Goal: Task Accomplishment & Management: Manage account settings

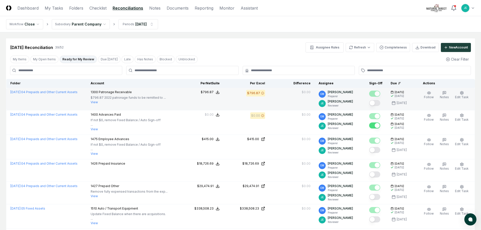
click at [98, 101] on button "View" at bounding box center [94, 102] width 7 height 5
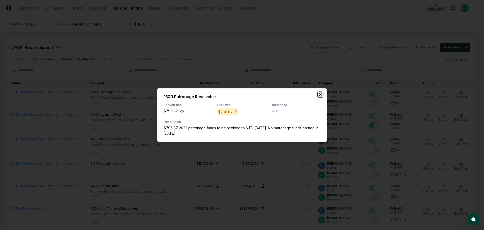
click at [321, 93] on icon "button" at bounding box center [321, 94] width 4 height 4
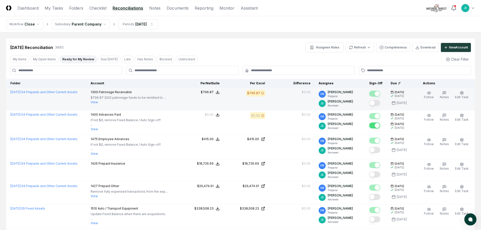
click at [373, 101] on button "Mark complete" at bounding box center [374, 103] width 11 height 6
click at [44, 60] on button "My Open Items" at bounding box center [44, 60] width 28 height 8
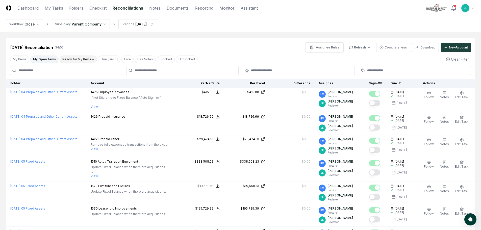
click at [78, 62] on button "Ready for My Review" at bounding box center [78, 60] width 37 height 8
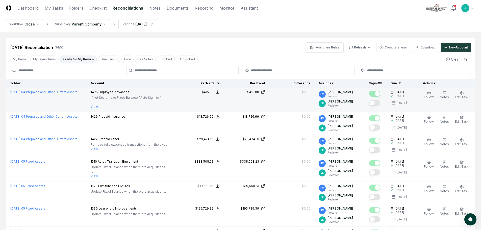
click at [375, 103] on button "Mark complete" at bounding box center [374, 103] width 11 height 6
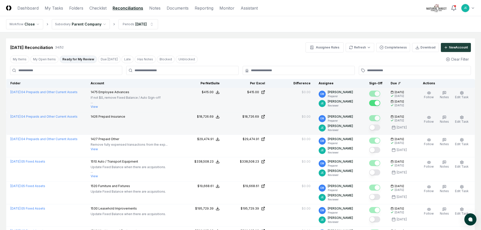
click at [377, 126] on button "Mark complete" at bounding box center [374, 127] width 11 height 6
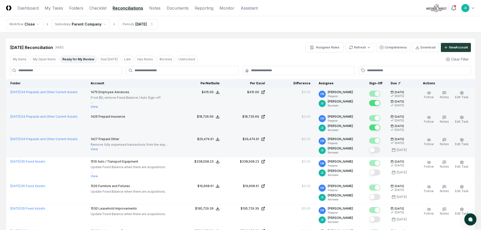
click at [376, 150] on button "Mark complete" at bounding box center [374, 150] width 11 height 6
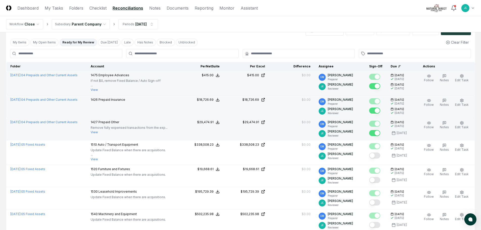
scroll to position [25, 0]
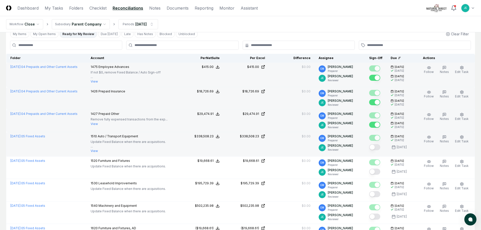
click at [378, 150] on div at bounding box center [374, 147] width 11 height 7
click at [375, 147] on button "Mark complete" at bounding box center [374, 147] width 11 height 6
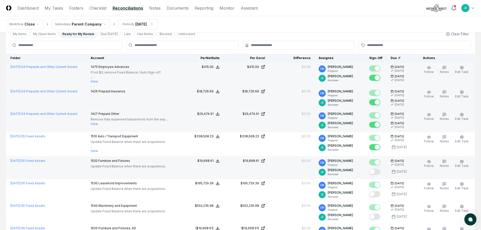
click at [376, 172] on button "Mark complete" at bounding box center [374, 172] width 11 height 6
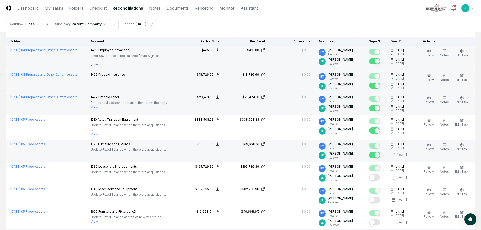
scroll to position [50, 0]
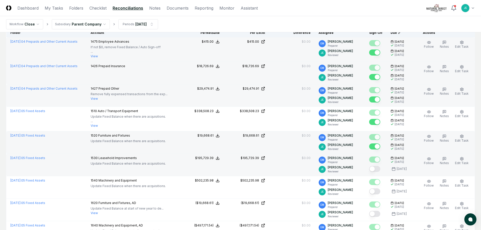
click at [377, 168] on button "Mark complete" at bounding box center [374, 169] width 11 height 6
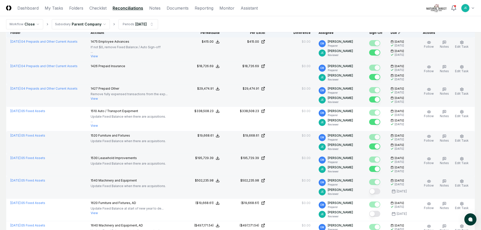
click at [376, 192] on button "Mark complete" at bounding box center [374, 191] width 11 height 6
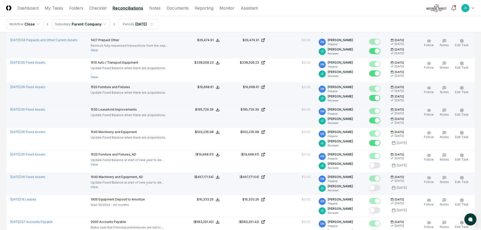
scroll to position [101, 0]
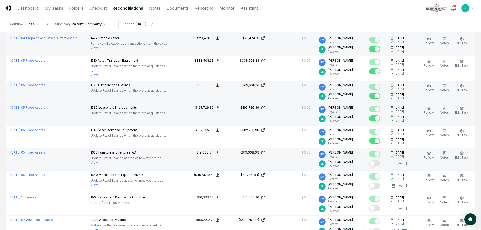
click at [376, 164] on button "Mark complete" at bounding box center [374, 163] width 11 height 6
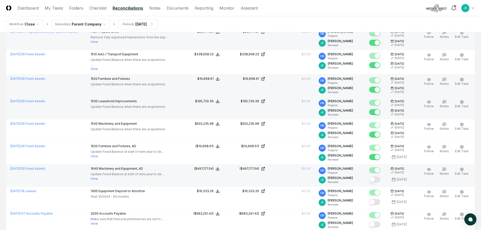
scroll to position [126, 0]
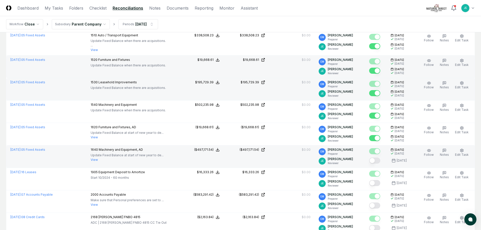
click at [378, 163] on button "Mark complete" at bounding box center [374, 160] width 11 height 6
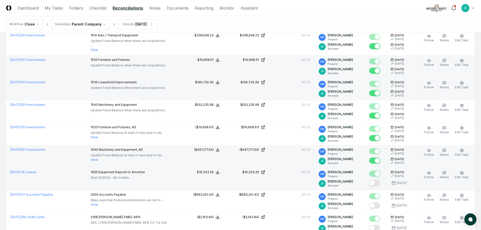
click at [375, 183] on button "Mark complete" at bounding box center [374, 183] width 11 height 6
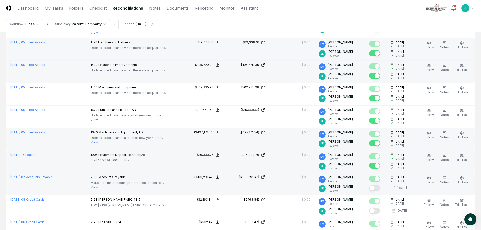
scroll to position [151, 0]
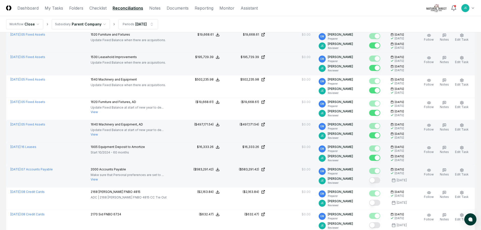
click at [374, 180] on button "Mark complete" at bounding box center [374, 180] width 11 height 6
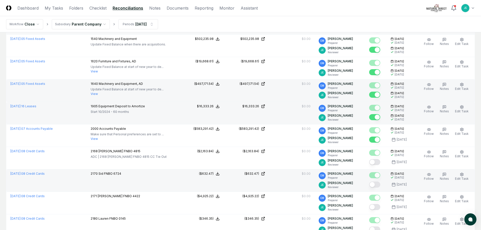
scroll to position [202, 0]
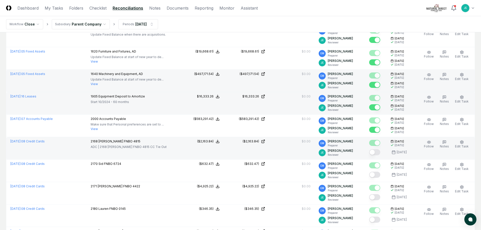
click at [378, 151] on button "Mark complete" at bounding box center [374, 152] width 11 height 6
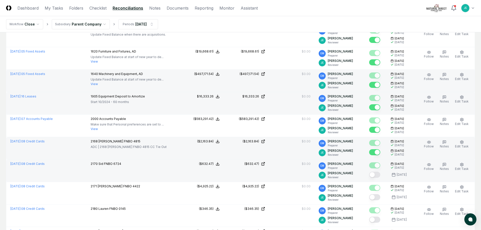
click at [376, 174] on button "Mark complete" at bounding box center [374, 175] width 11 height 6
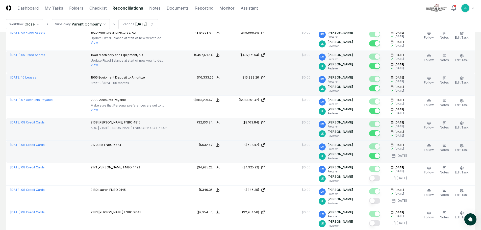
scroll to position [252, 0]
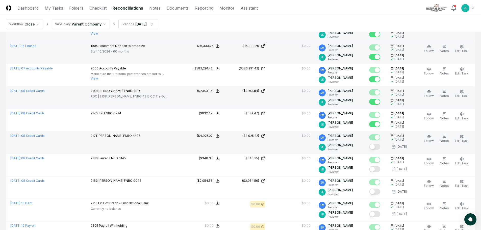
click at [378, 149] on button "Mark complete" at bounding box center [374, 147] width 11 height 6
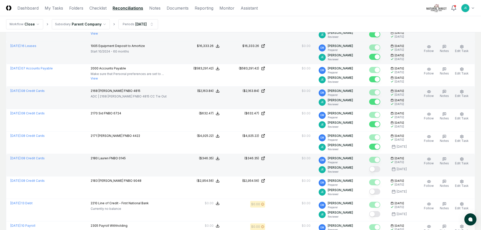
click at [378, 168] on button "Mark complete" at bounding box center [374, 169] width 11 height 6
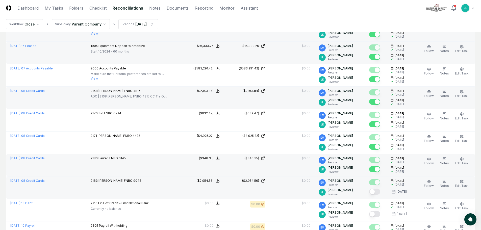
click at [378, 192] on button "Mark complete" at bounding box center [374, 191] width 11 height 6
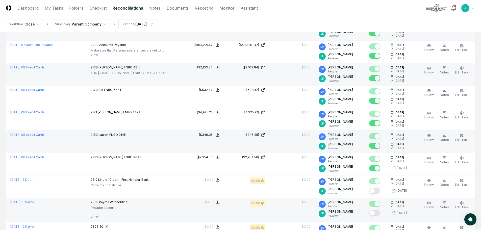
scroll to position [303, 0]
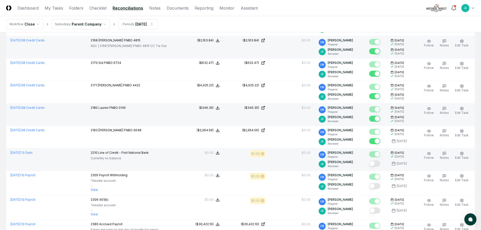
click at [376, 162] on button "Mark complete" at bounding box center [374, 163] width 11 height 6
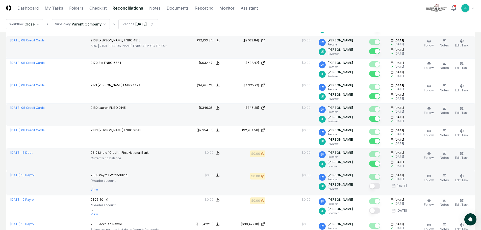
click at [379, 187] on button "Mark complete" at bounding box center [374, 186] width 11 height 6
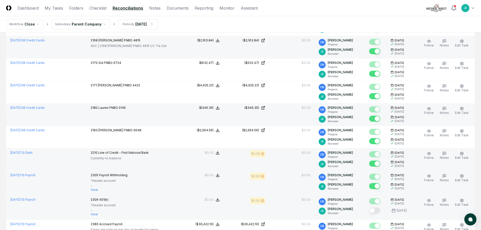
click at [376, 211] on button "Mark complete" at bounding box center [374, 210] width 11 height 6
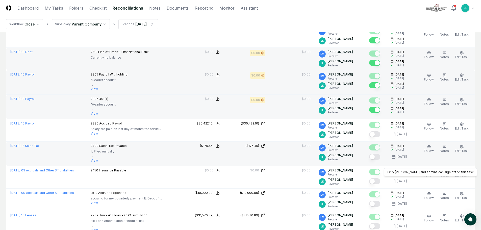
scroll to position [404, 0]
click at [380, 156] on button "Mark complete" at bounding box center [374, 156] width 11 height 6
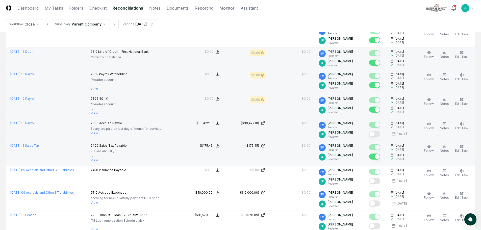
click at [375, 133] on button "Mark complete" at bounding box center [374, 134] width 11 height 6
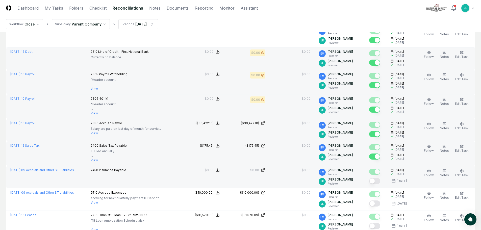
click at [378, 179] on button "Mark complete" at bounding box center [374, 181] width 11 height 6
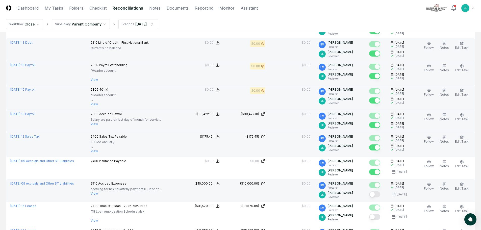
scroll to position [454, 0]
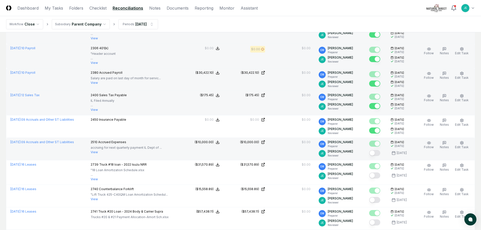
click at [98, 152] on button "View" at bounding box center [94, 152] width 7 height 5
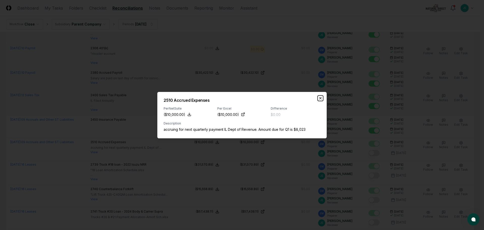
click at [321, 97] on icon "button" at bounding box center [321, 98] width 4 height 4
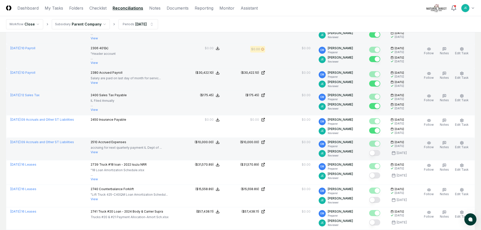
click at [373, 153] on button "Mark complete" at bounding box center [374, 153] width 11 height 6
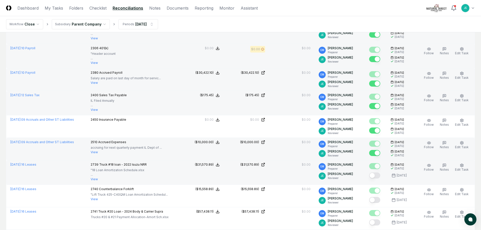
click at [378, 175] on button "Mark complete" at bounding box center [374, 175] width 11 height 6
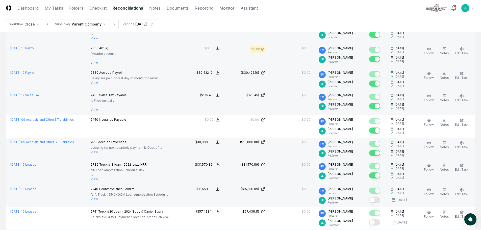
click at [376, 202] on button "Mark complete" at bounding box center [374, 200] width 11 height 6
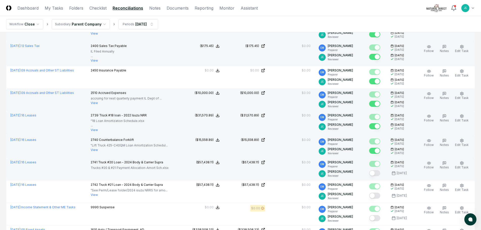
scroll to position [505, 0]
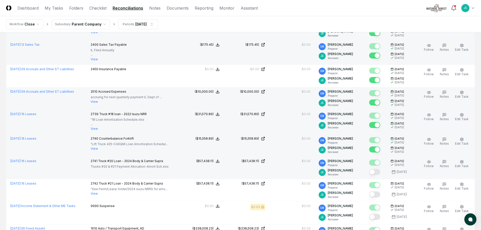
click at [376, 172] on button "Mark complete" at bounding box center [374, 172] width 11 height 6
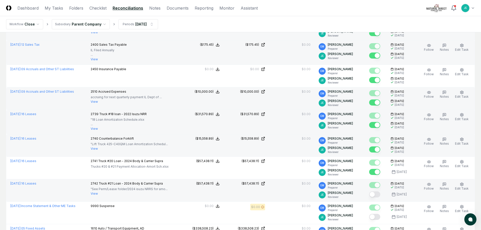
click at [376, 193] on button "Mark complete" at bounding box center [374, 194] width 11 height 6
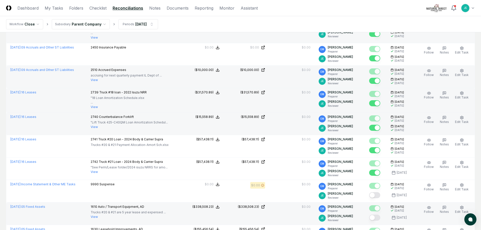
scroll to position [555, 0]
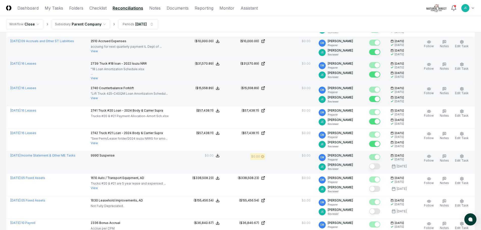
click at [377, 167] on button "Mark complete" at bounding box center [374, 166] width 11 height 6
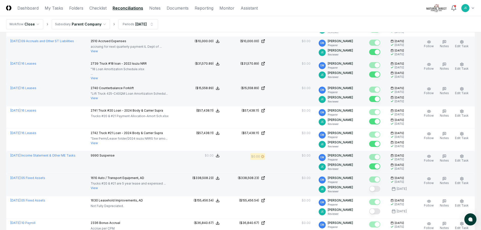
click at [378, 190] on button "Mark complete" at bounding box center [374, 189] width 11 height 6
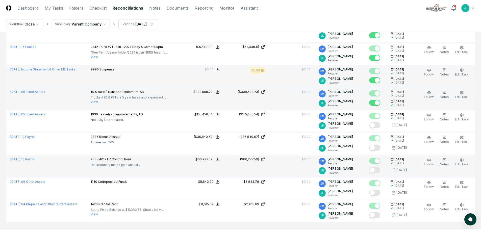
scroll to position [656, 0]
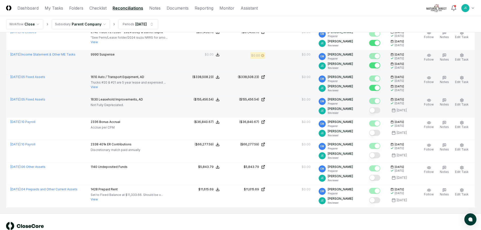
click at [378, 113] on button "Mark complete" at bounding box center [374, 110] width 11 height 6
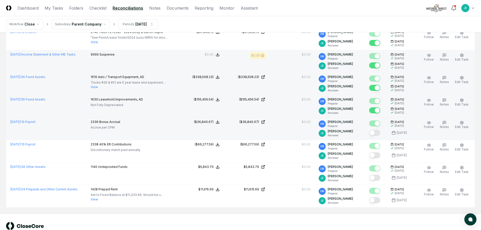
click at [376, 134] on button "Mark complete" at bounding box center [374, 133] width 11 height 6
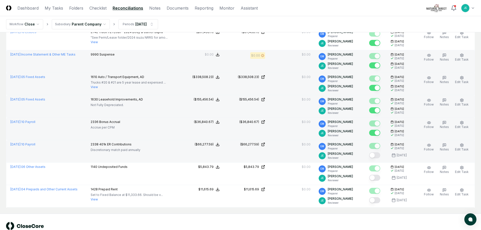
click at [378, 155] on button "Mark complete" at bounding box center [374, 155] width 11 height 6
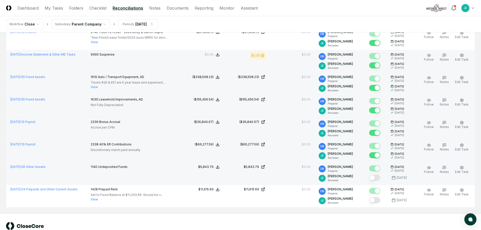
click at [376, 177] on button "Mark complete" at bounding box center [374, 178] width 11 height 6
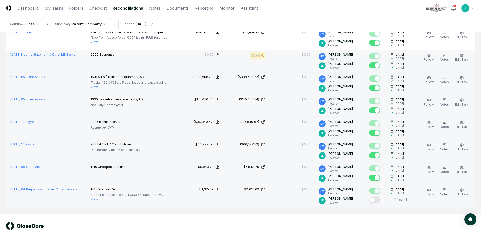
click at [374, 201] on button "Mark complete" at bounding box center [374, 200] width 11 height 6
click at [265, 190] on icon at bounding box center [263, 189] width 4 height 4
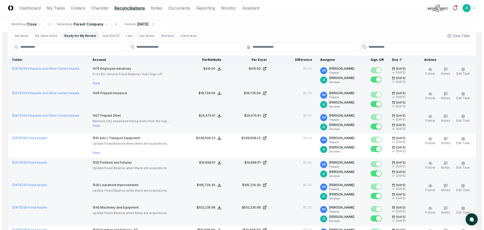
scroll to position [0, 0]
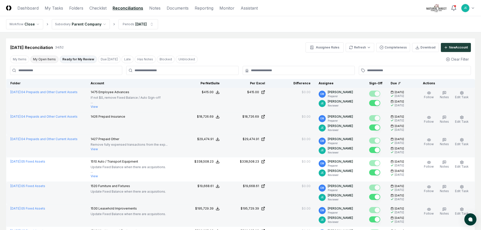
click at [46, 58] on button "My Open Items" at bounding box center [44, 60] width 28 height 8
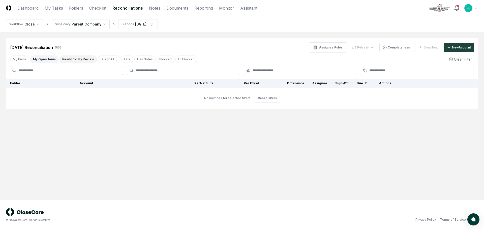
click at [72, 58] on button "Ready for My Review" at bounding box center [78, 60] width 37 height 8
click at [91, 13] on header "CloseCore Dashboard My Tasks Folders Checklist Reconciliations Notes Documents …" at bounding box center [242, 8] width 484 height 16
click at [93, 10] on link "Checklist" at bounding box center [97, 8] width 17 height 6
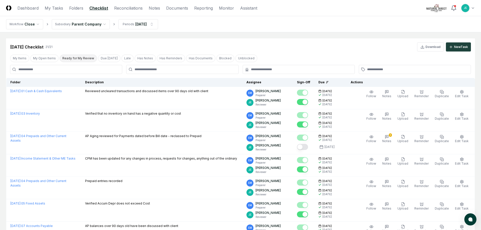
click at [79, 60] on button "Ready for My Review" at bounding box center [78, 58] width 37 height 8
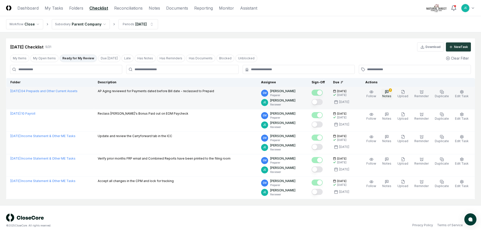
click at [391, 96] on span "Notes" at bounding box center [386, 96] width 9 height 4
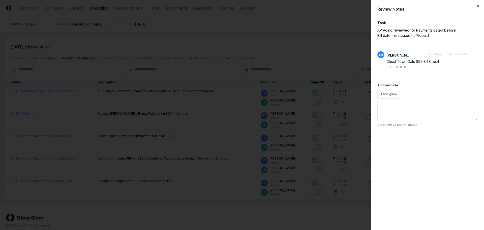
click at [476, 6] on div "Review Notes" at bounding box center [428, 9] width 101 height 6
click at [478, 5] on icon "button" at bounding box center [478, 6] width 4 height 4
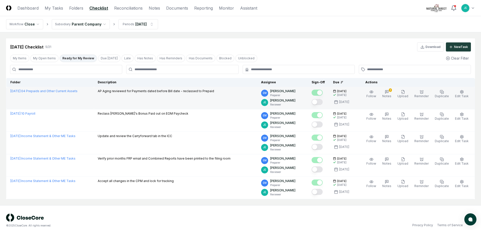
click at [320, 102] on button "Mark complete" at bounding box center [316, 102] width 11 height 6
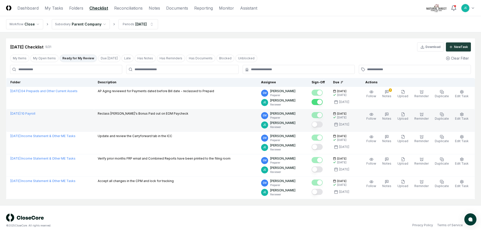
click at [320, 124] on button "Mark complete" at bounding box center [316, 124] width 11 height 6
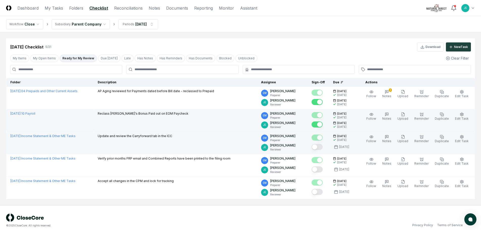
click at [322, 148] on button "Mark complete" at bounding box center [316, 147] width 11 height 6
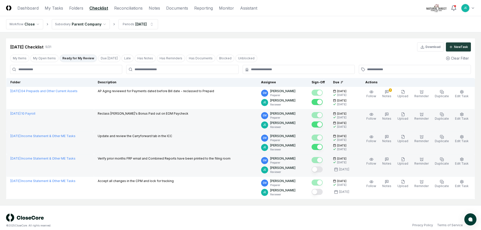
click at [321, 171] on button "Mark complete" at bounding box center [316, 169] width 11 height 6
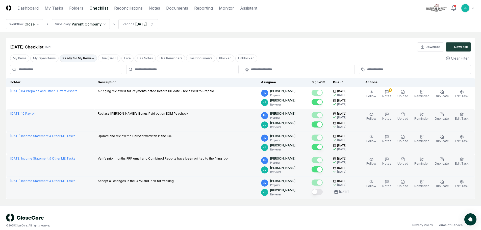
click at [320, 192] on button "Mark complete" at bounding box center [316, 192] width 11 height 6
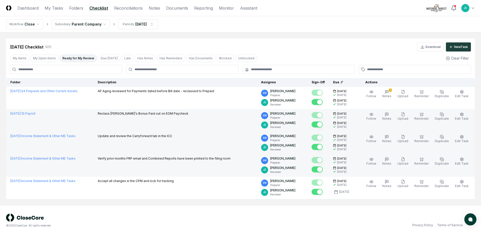
click at [271, 218] on div "© 2025 CloseCore. All rights reserved. Privacy Policy Terms of Service" at bounding box center [240, 220] width 469 height 14
click at [44, 58] on button "My Open Items" at bounding box center [44, 58] width 28 height 8
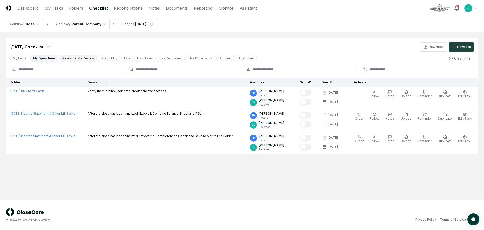
click at [67, 56] on button "Ready for My Review" at bounding box center [78, 58] width 37 height 8
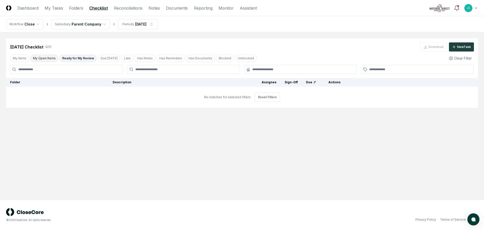
click at [31, 57] on button "My Open Items" at bounding box center [44, 58] width 28 height 8
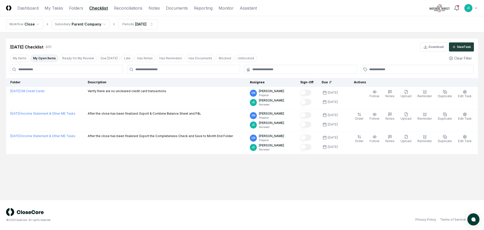
click at [300, 230] on html "CloseCore Dashboard My Tasks Folders Checklist Reconciliations Notes Documents …" at bounding box center [242, 115] width 484 height 230
drag, startPoint x: 37, startPoint y: 162, endPoint x: 39, endPoint y: 156, distance: 6.3
click at [37, 162] on main "Cancel Reassign Aug 2025 Checklist 3 / 21 Download New Task My Items My Open It…" at bounding box center [242, 115] width 484 height 167
click at [34, 7] on link "Dashboard" at bounding box center [27, 8] width 21 height 6
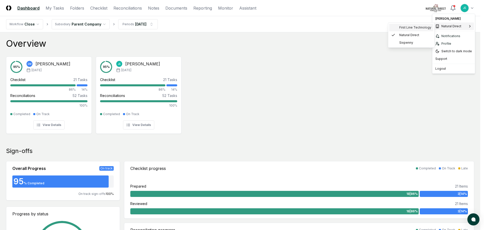
click at [411, 29] on span "First Line Technology" at bounding box center [416, 27] width 32 height 5
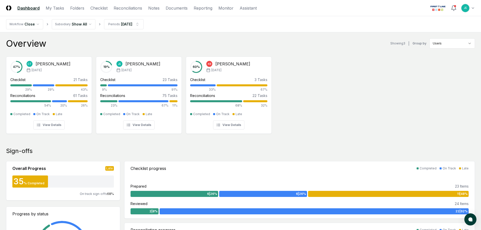
click at [101, 11] on header "CloseCore Dashboard My Tasks Folders Checklist Reconciliations Notes Documents …" at bounding box center [240, 8] width 481 height 16
click at [101, 9] on link "Checklist" at bounding box center [98, 8] width 17 height 6
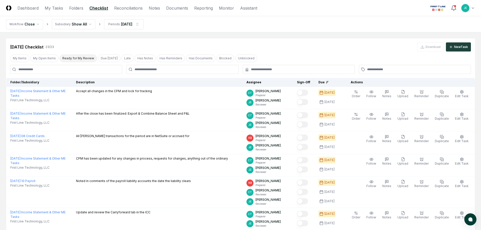
click at [76, 60] on button "Ready for My Review" at bounding box center [78, 58] width 37 height 8
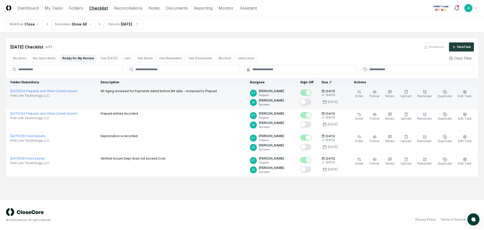
click at [308, 101] on button "Mark complete" at bounding box center [305, 102] width 11 height 6
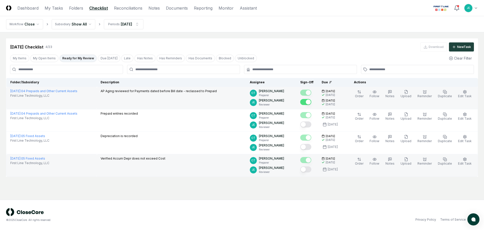
click at [311, 169] on button "Mark complete" at bounding box center [305, 169] width 11 height 6
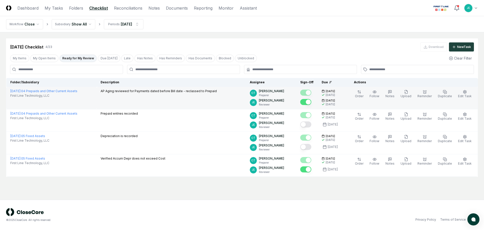
click at [303, 185] on main "Cancel Reassign [DATE] Checklist 4 / 23 Download New Task My Items My Open Item…" at bounding box center [242, 115] width 484 height 167
click at [119, 10] on link "Reconciliations" at bounding box center [128, 8] width 29 height 6
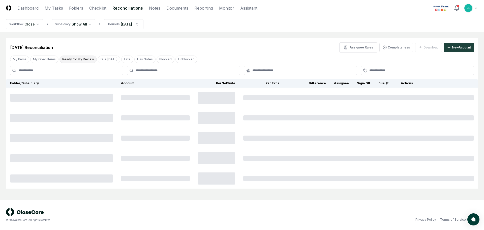
click at [85, 62] on button "Ready for My Review" at bounding box center [78, 60] width 37 height 8
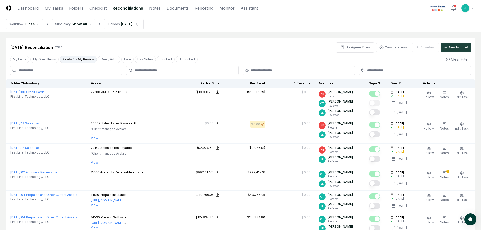
click at [83, 60] on button "Ready for My Review" at bounding box center [78, 60] width 37 height 8
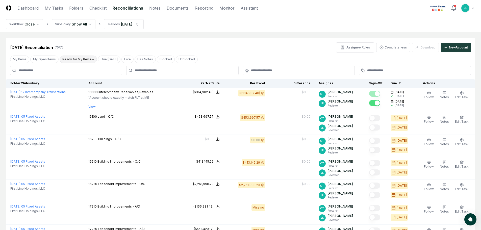
click at [83, 60] on button "Ready for My Review" at bounding box center [78, 60] width 37 height 8
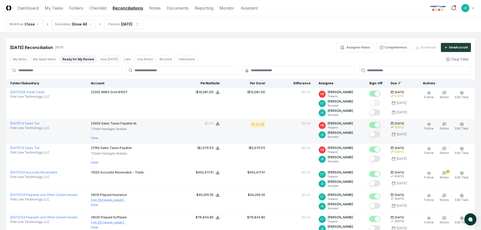
click at [378, 132] on button "Mark complete" at bounding box center [374, 134] width 11 height 6
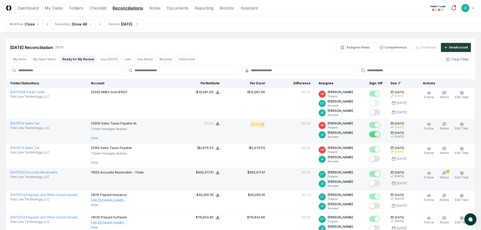
click at [377, 181] on button "Mark complete" at bounding box center [374, 183] width 11 height 6
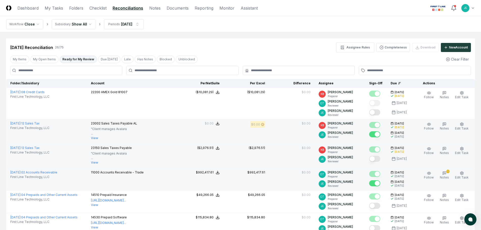
click at [376, 158] on button "Mark complete" at bounding box center [374, 159] width 11 height 6
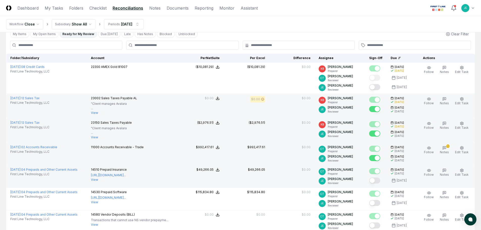
scroll to position [101, 0]
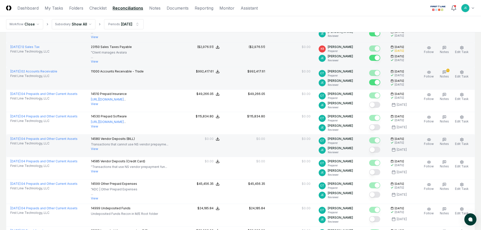
click at [375, 152] on button "Mark complete" at bounding box center [374, 150] width 11 height 6
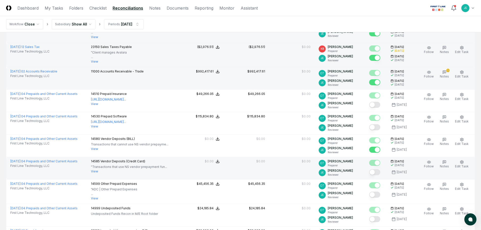
click at [377, 174] on button "Mark complete" at bounding box center [374, 172] width 11 height 6
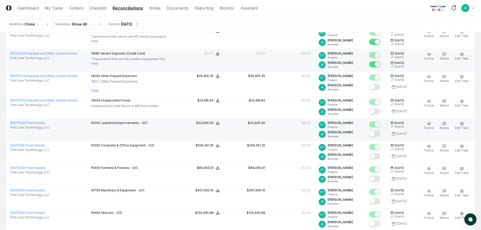
scroll to position [227, 0]
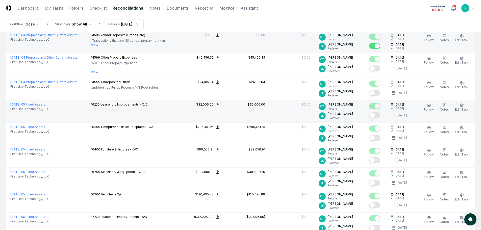
click at [377, 115] on button "Mark complete" at bounding box center [374, 115] width 11 height 6
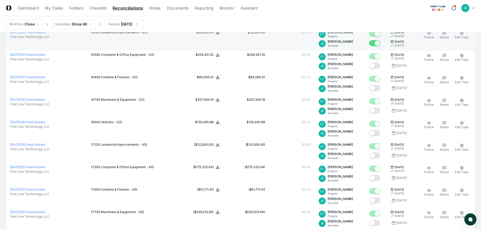
scroll to position [328, 0]
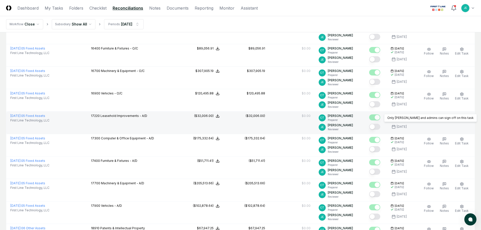
click at [376, 126] on button "Mark complete" at bounding box center [374, 127] width 11 height 6
